Goal: Check status: Check status

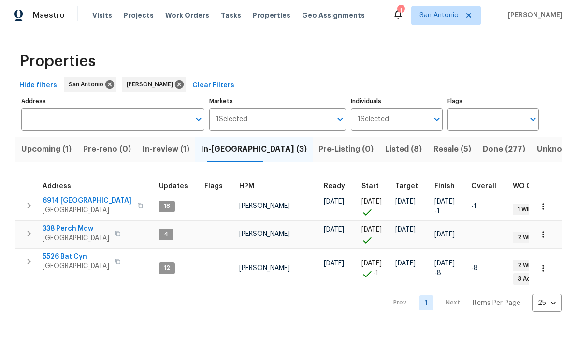
click at [433, 153] on span "Resale (5)" at bounding box center [452, 149] width 38 height 14
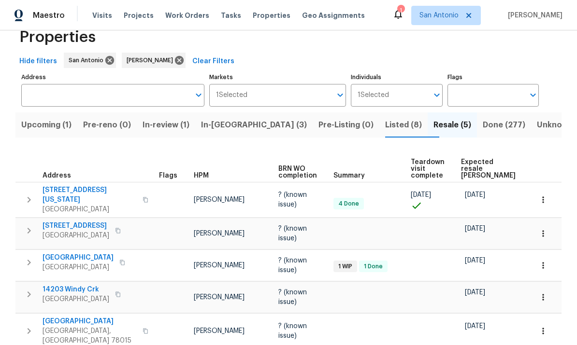
scroll to position [24, 0]
click at [379, 134] on button "Listed (8)" at bounding box center [403, 125] width 48 height 25
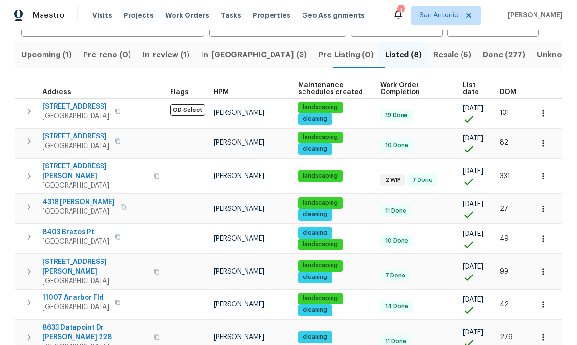
click at [433, 57] on span "Resale (5)" at bounding box center [452, 55] width 38 height 14
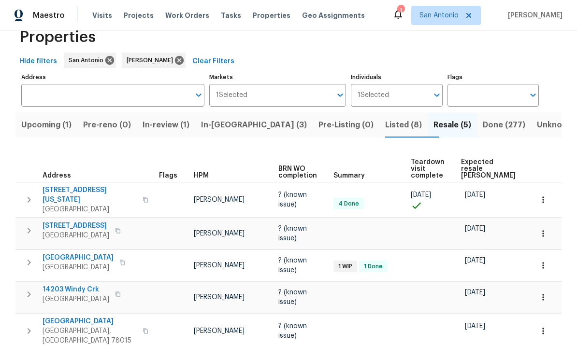
scroll to position [24, 0]
click at [71, 266] on span "[GEOGRAPHIC_DATA]" at bounding box center [78, 268] width 71 height 10
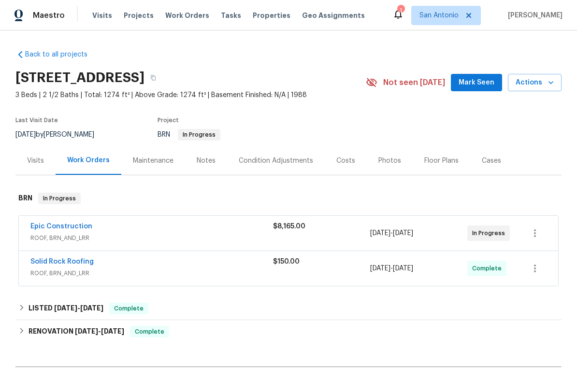
click at [62, 225] on link "Epic Construction" at bounding box center [61, 226] width 62 height 7
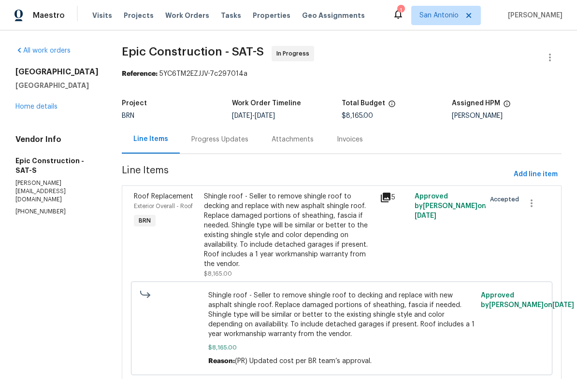
click at [194, 142] on div "Progress Updates" at bounding box center [219, 140] width 57 height 10
